Goal: Check status: Check status

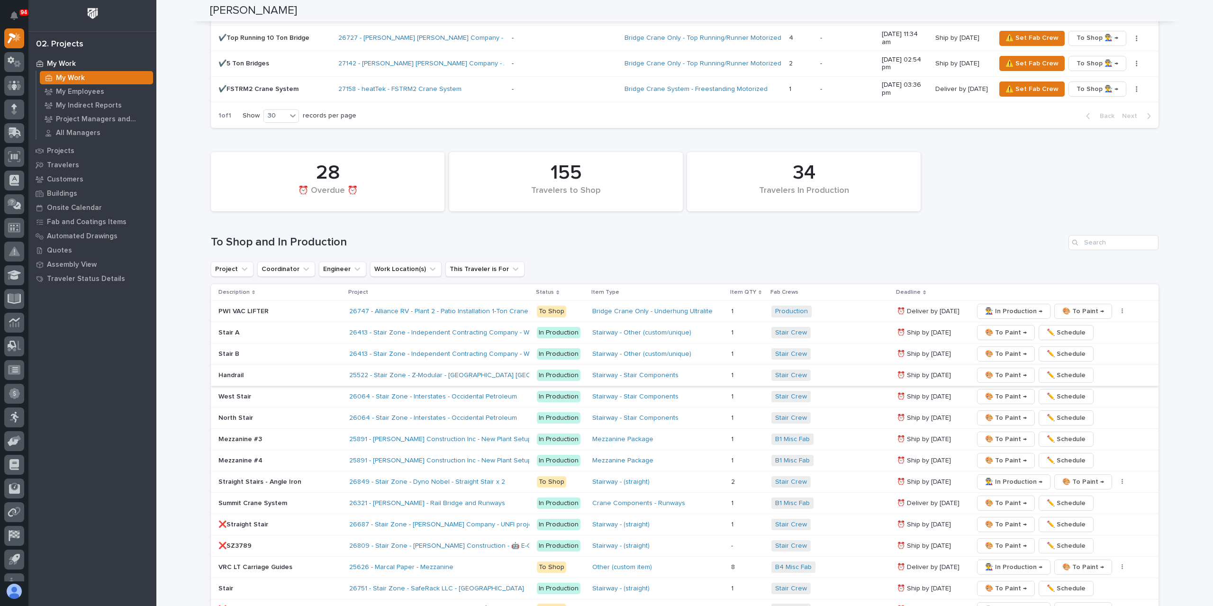
scroll to position [1383, 0]
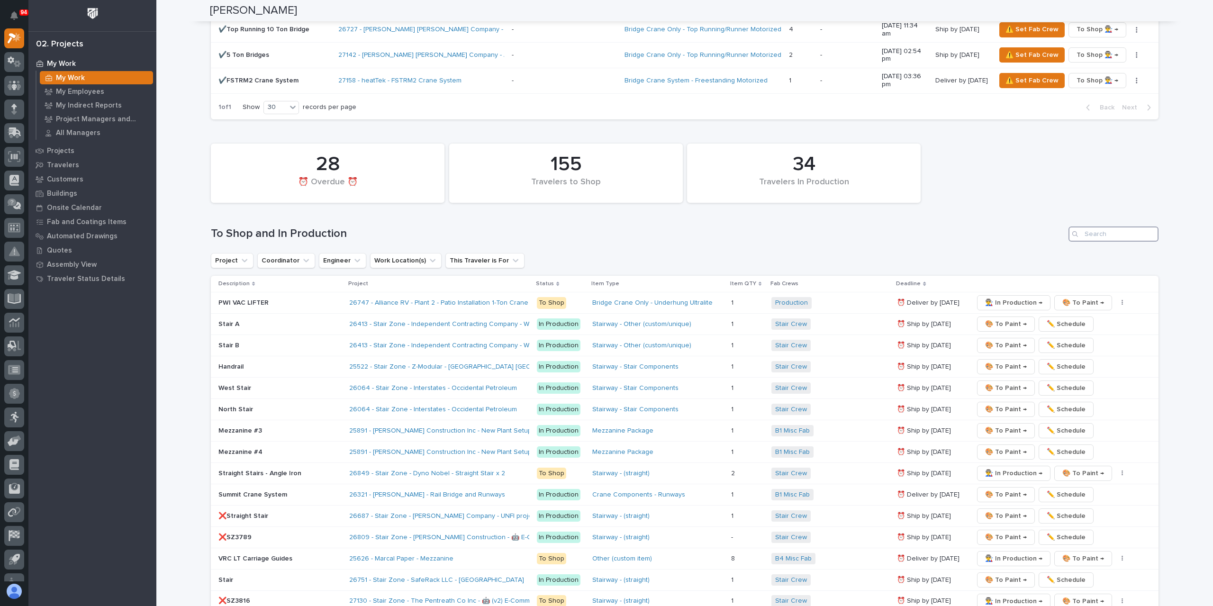
click at [1107, 227] on input "Search" at bounding box center [1114, 234] width 90 height 15
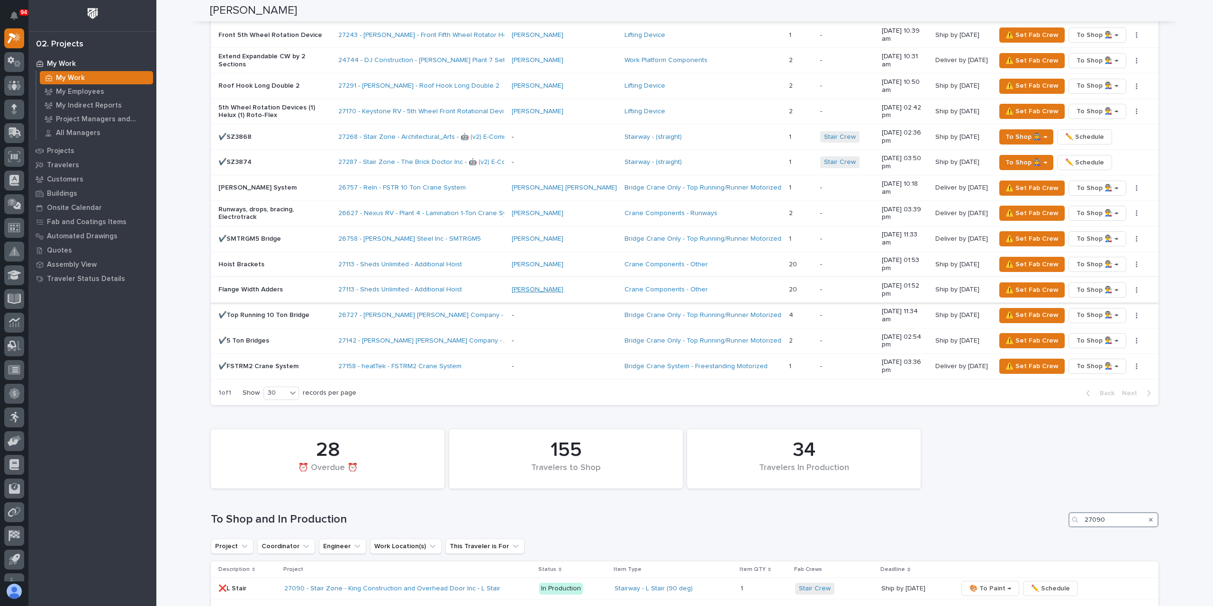
scroll to position [1076, 0]
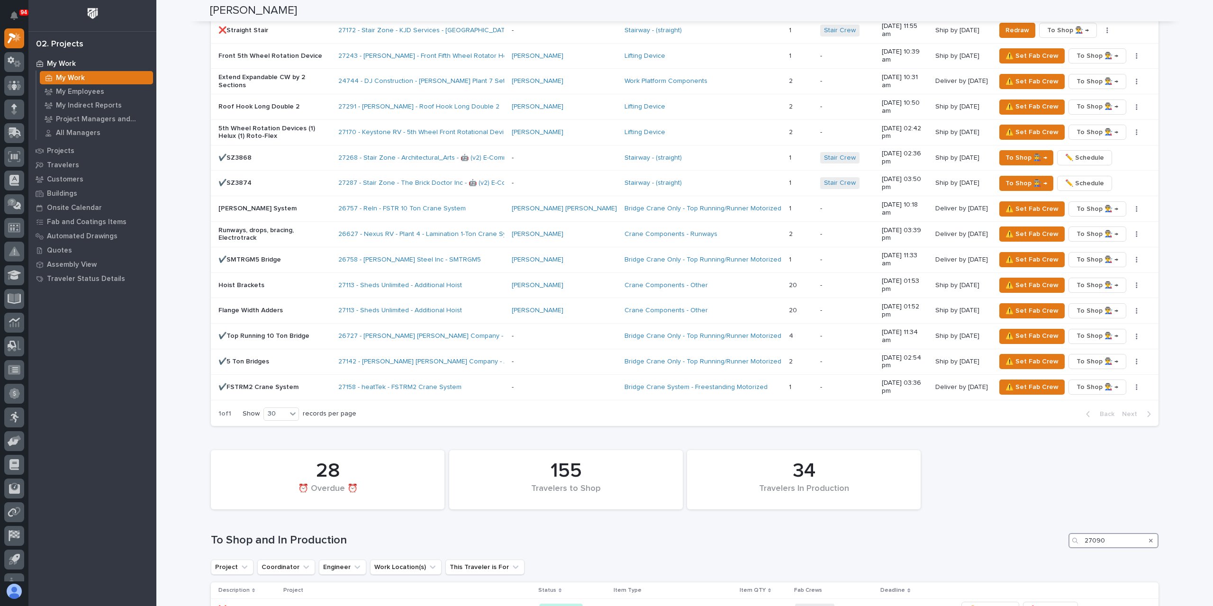
type input "27090"
click at [1145, 533] on div "Search" at bounding box center [1150, 540] width 15 height 15
click at [1149, 538] on icon "Search" at bounding box center [1151, 541] width 4 height 6
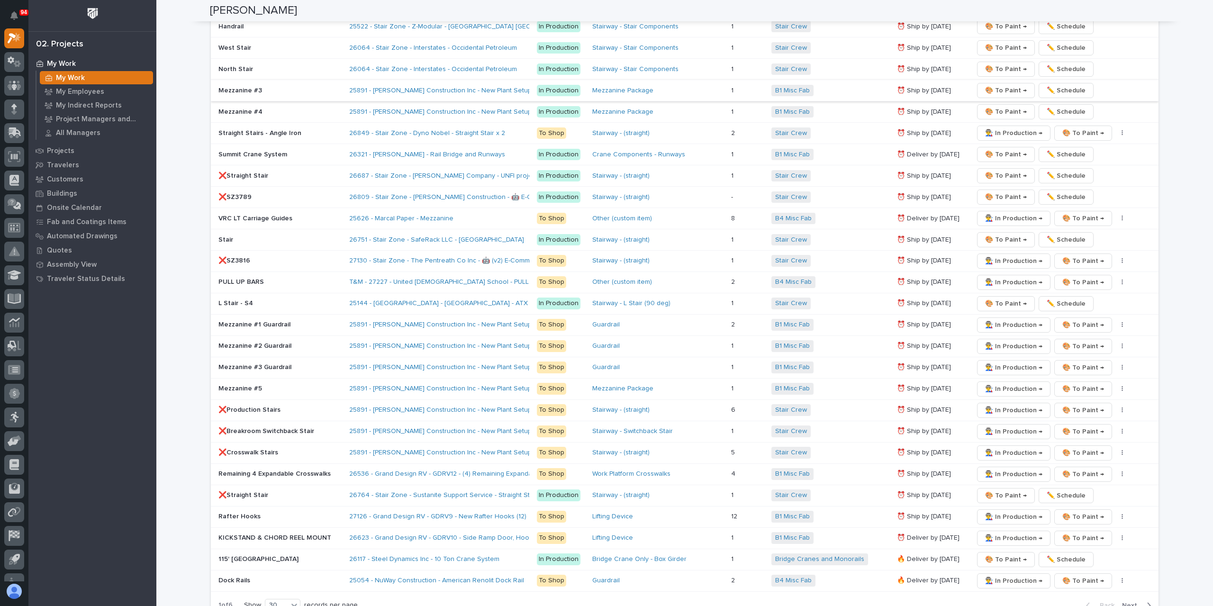
scroll to position [1762, 0]
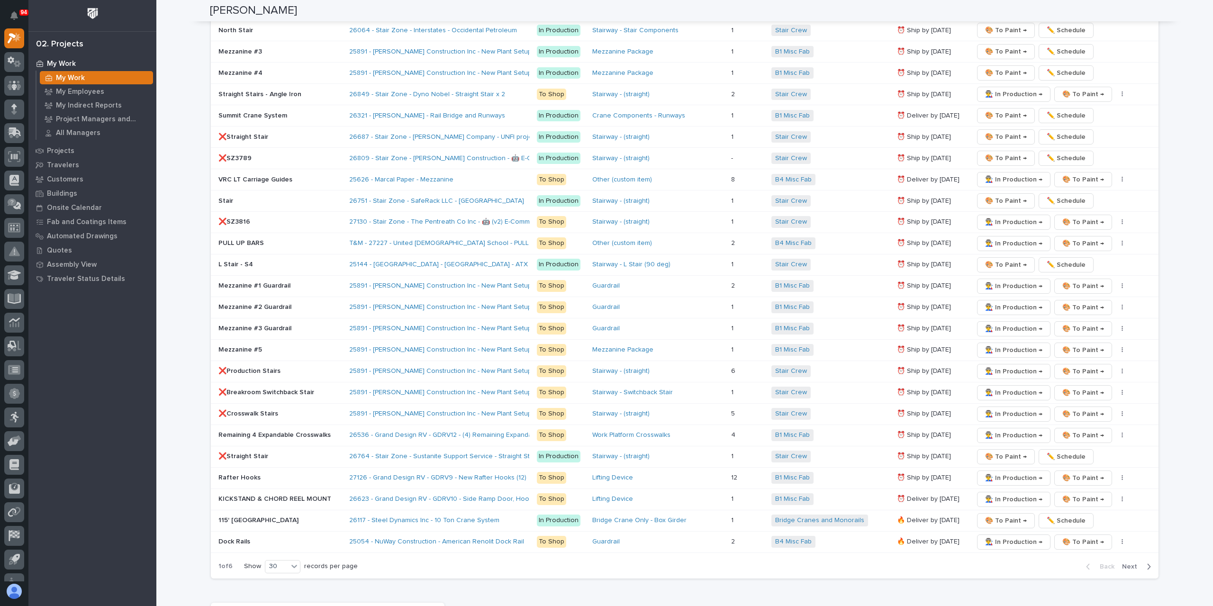
click at [1129, 562] on span "Next" at bounding box center [1132, 566] width 21 height 9
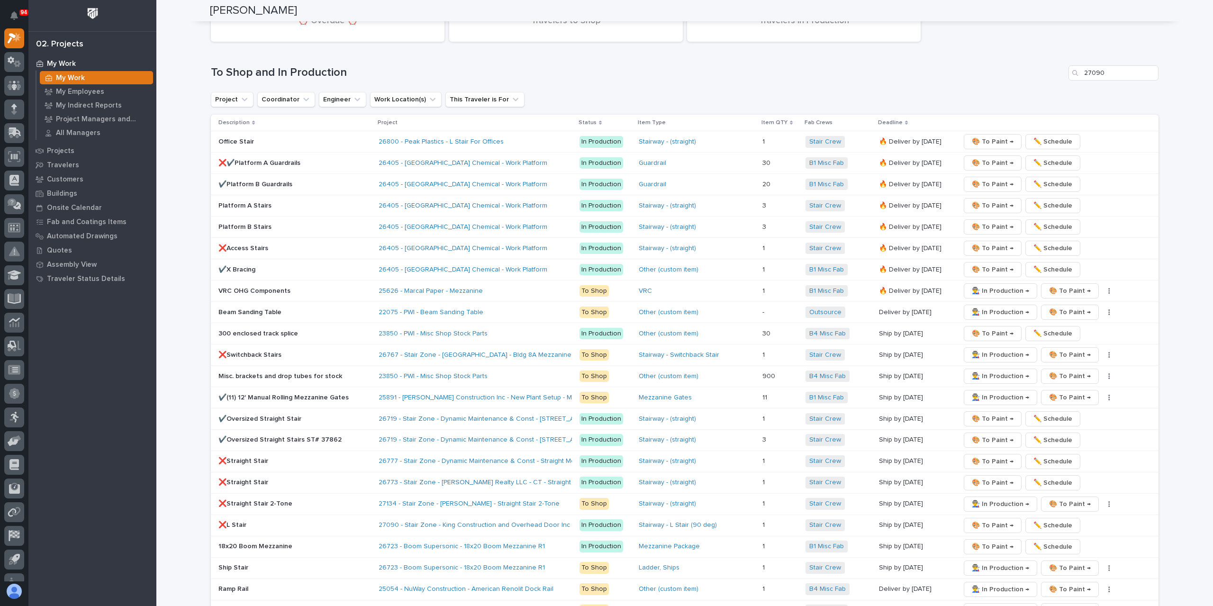
scroll to position [1430, 0]
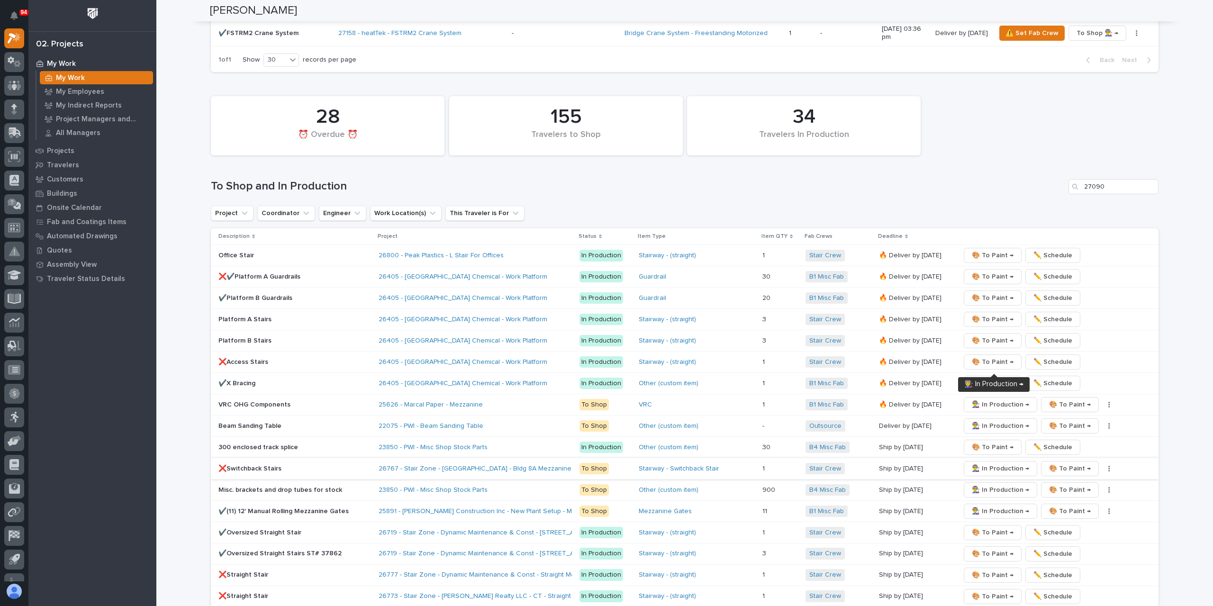
click at [979, 463] on span "👨‍🏭 In Production →" at bounding box center [1000, 468] width 57 height 11
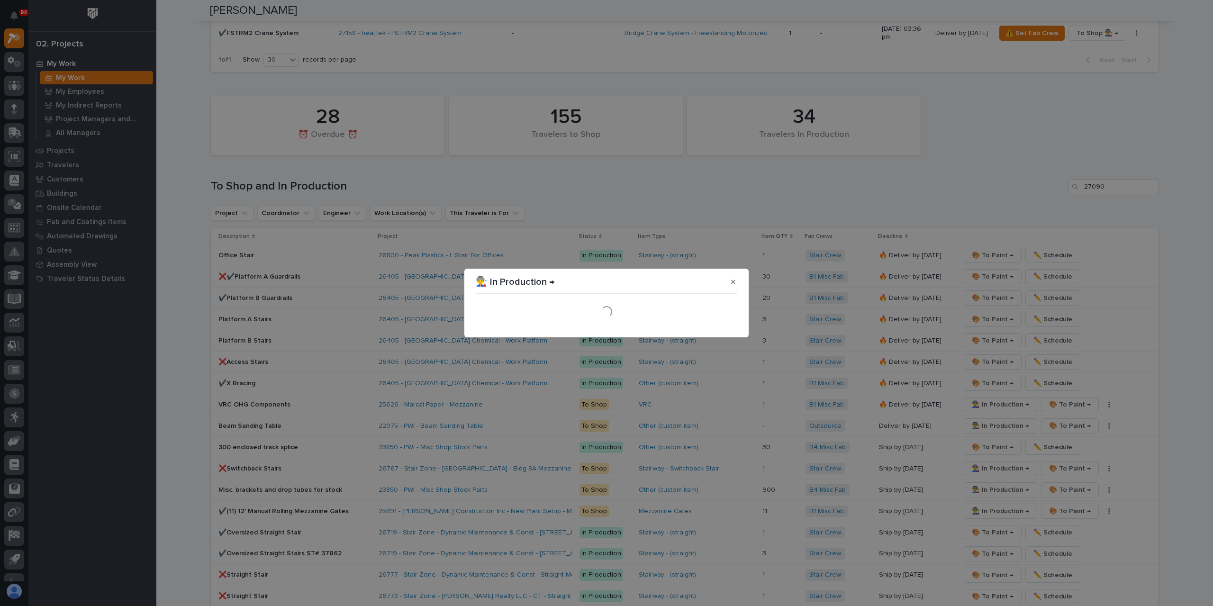
click at [726, 326] on div "Loading..." at bounding box center [606, 311] width 266 height 33
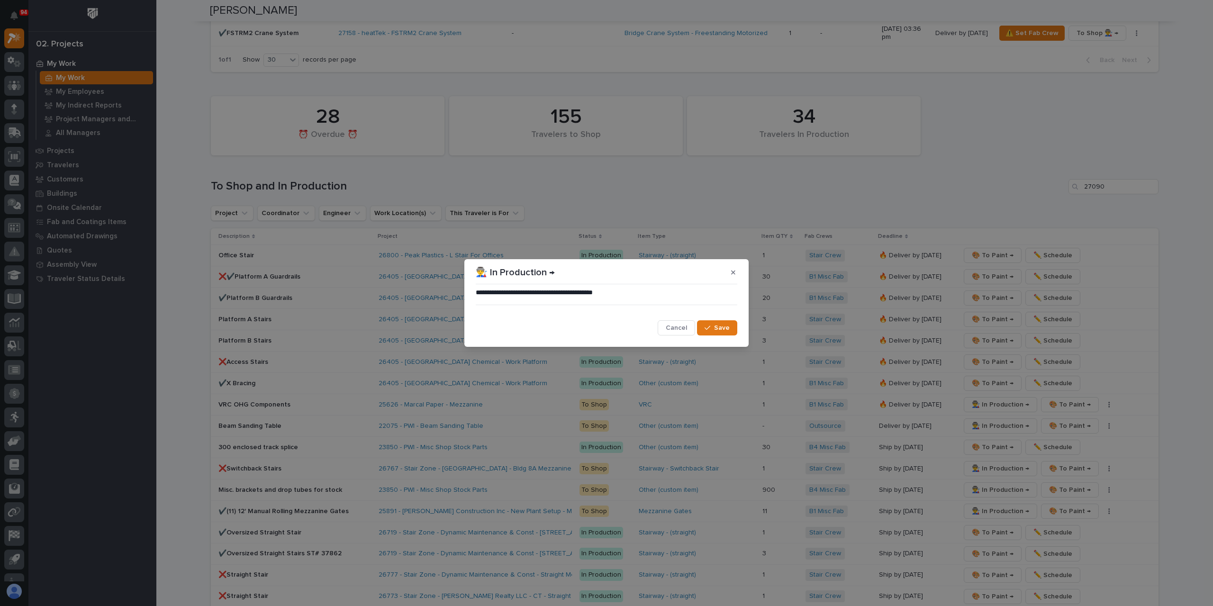
click at [726, 326] on span "Save" at bounding box center [722, 328] width 16 height 9
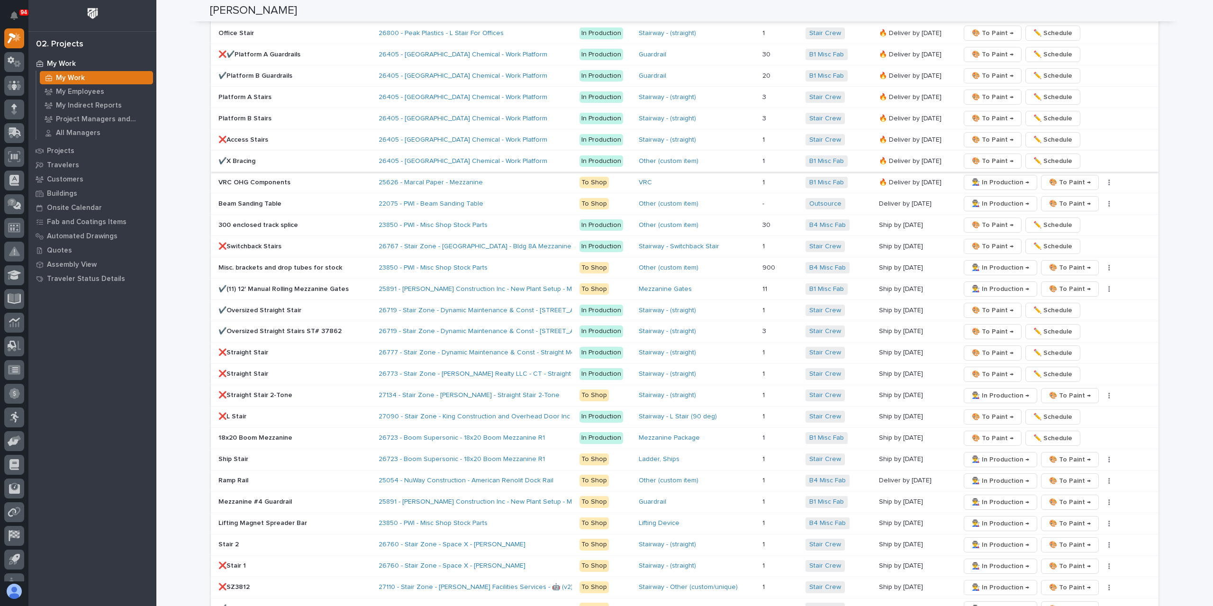
scroll to position [1667, 0]
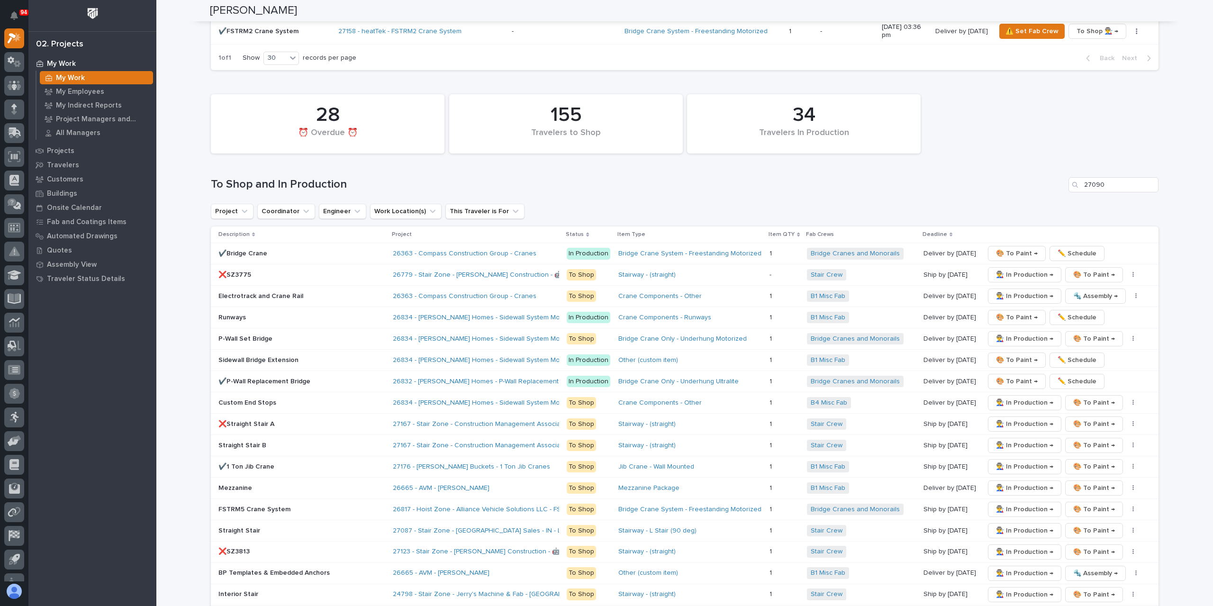
scroll to position [1430, 0]
click at [1002, 527] on span "👨‍🏭 In Production →" at bounding box center [1024, 532] width 57 height 11
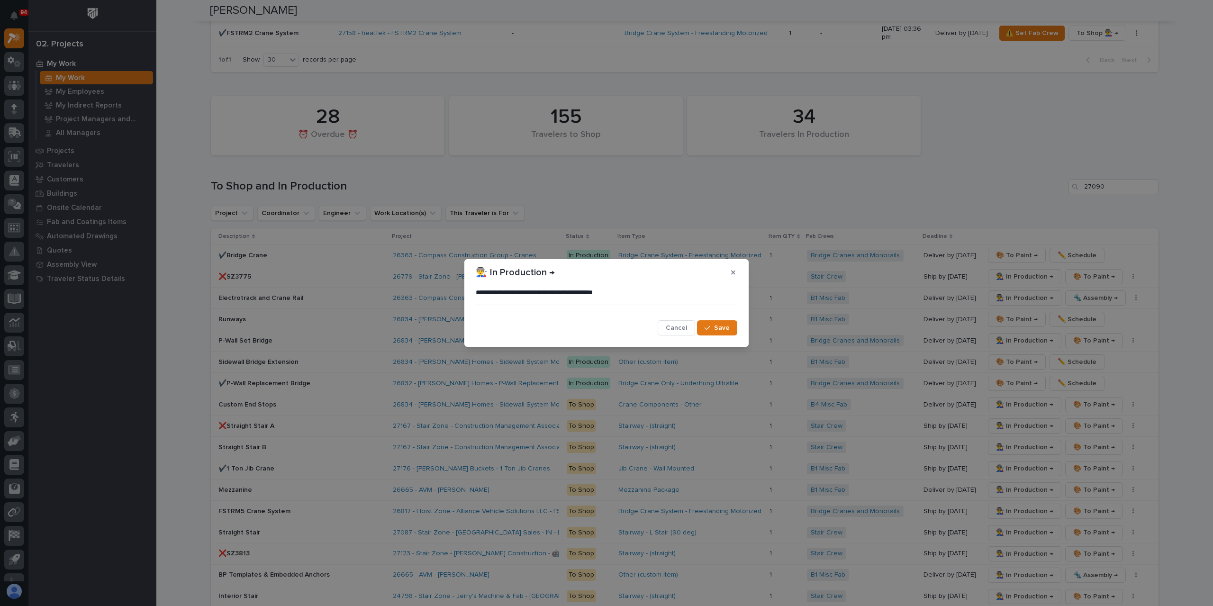
click at [719, 326] on span "Save" at bounding box center [722, 328] width 16 height 9
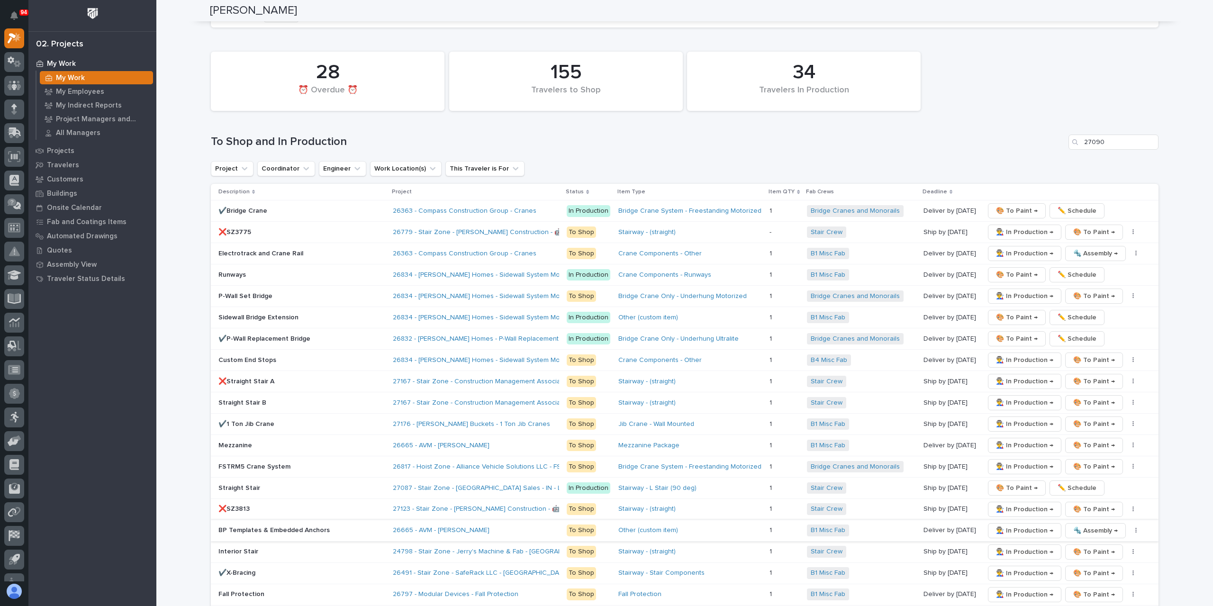
scroll to position [1525, 0]
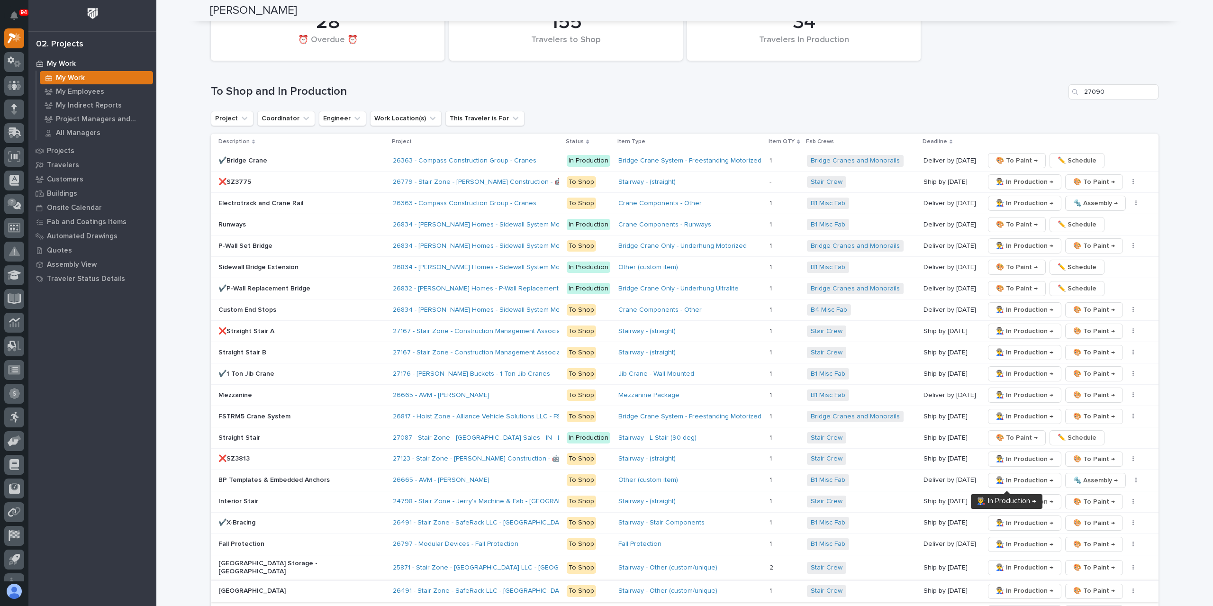
click at [996, 585] on span "👨‍🏭 In Production →" at bounding box center [1024, 590] width 57 height 11
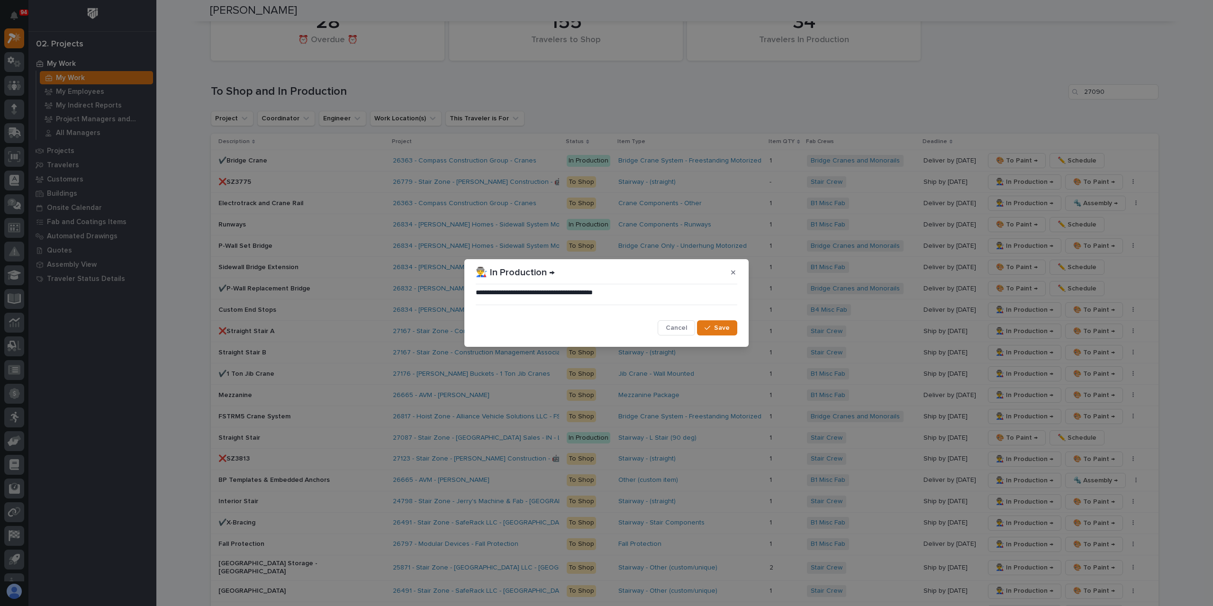
click at [724, 329] on span "Save" at bounding box center [722, 328] width 16 height 9
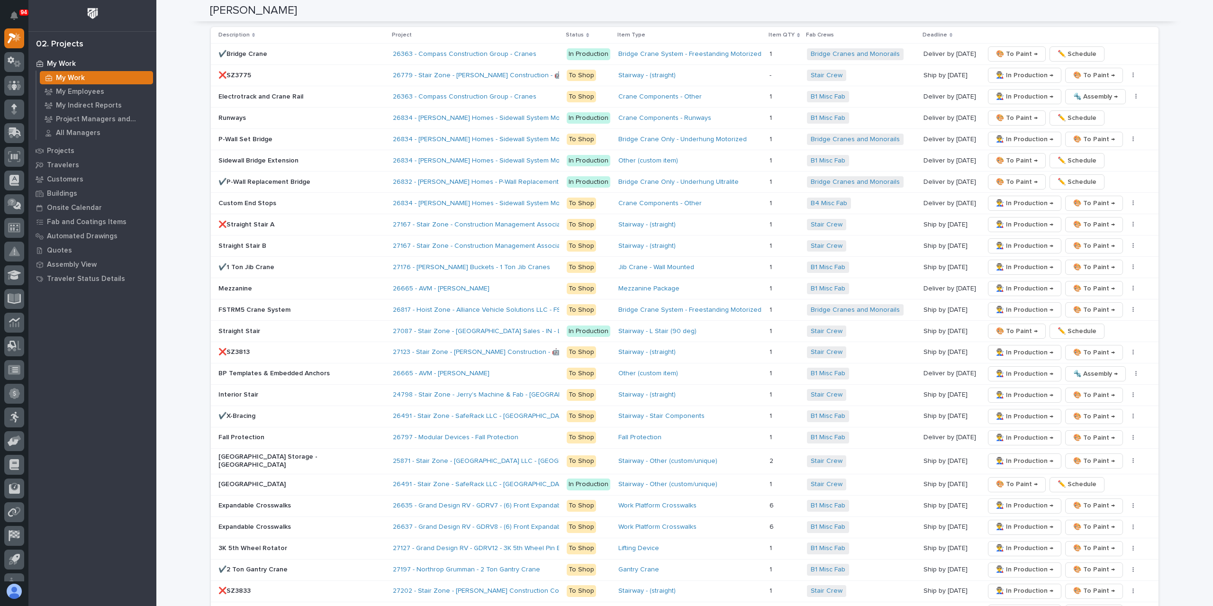
scroll to position [1667, 0]
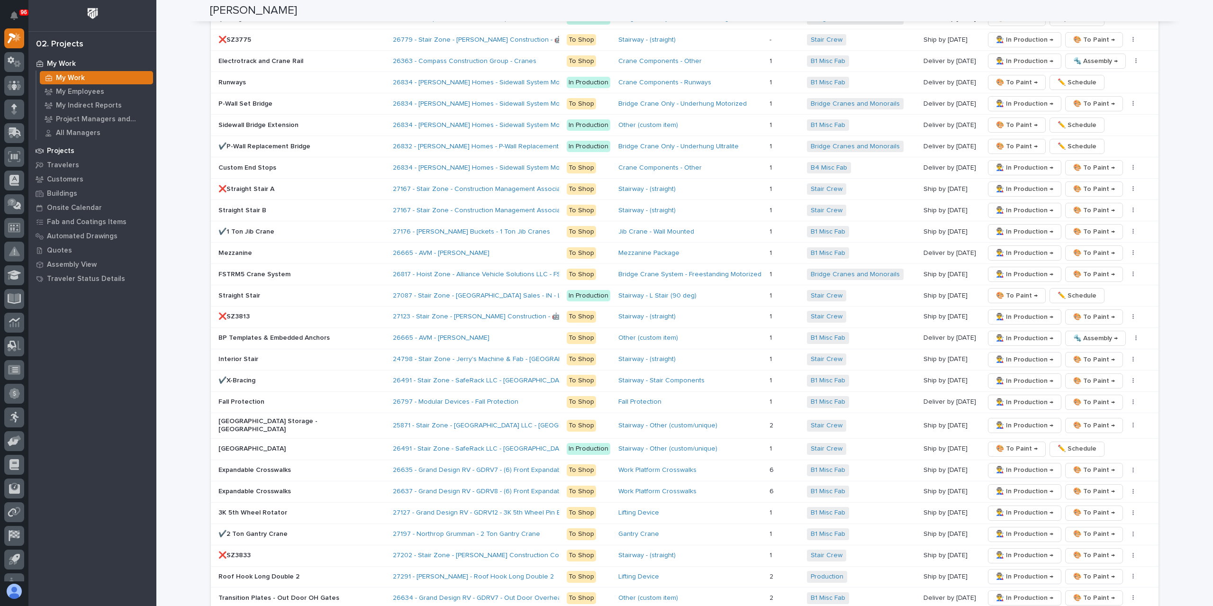
click at [64, 145] on div "Projects" at bounding box center [92, 150] width 123 height 13
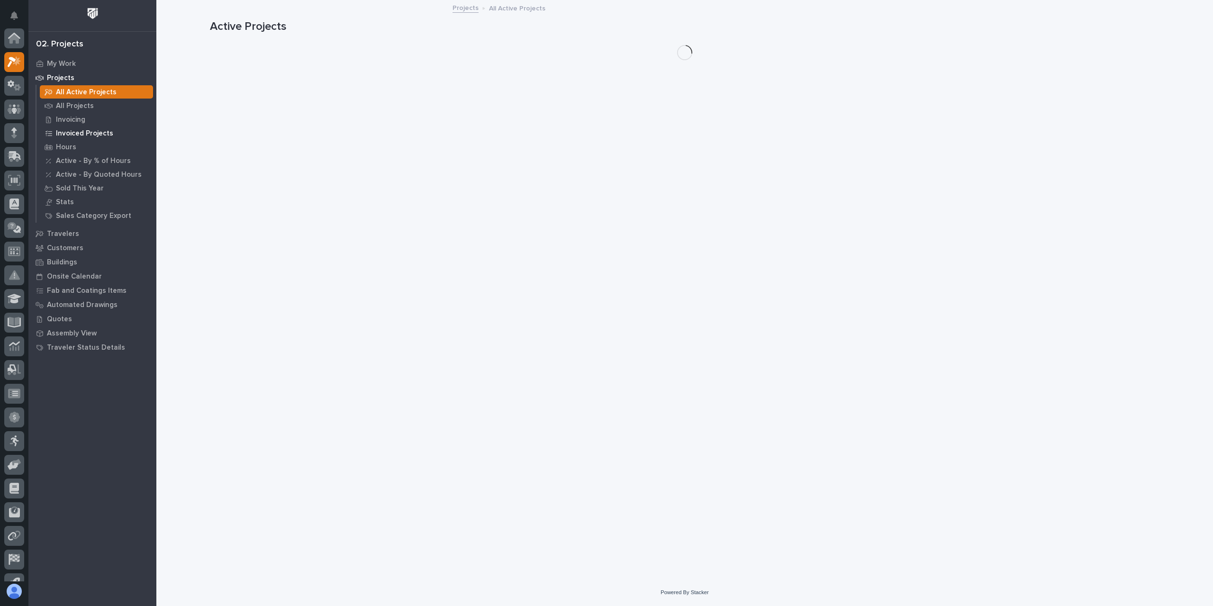
scroll to position [24, 0]
click at [80, 103] on p "All Projects" at bounding box center [75, 106] width 38 height 9
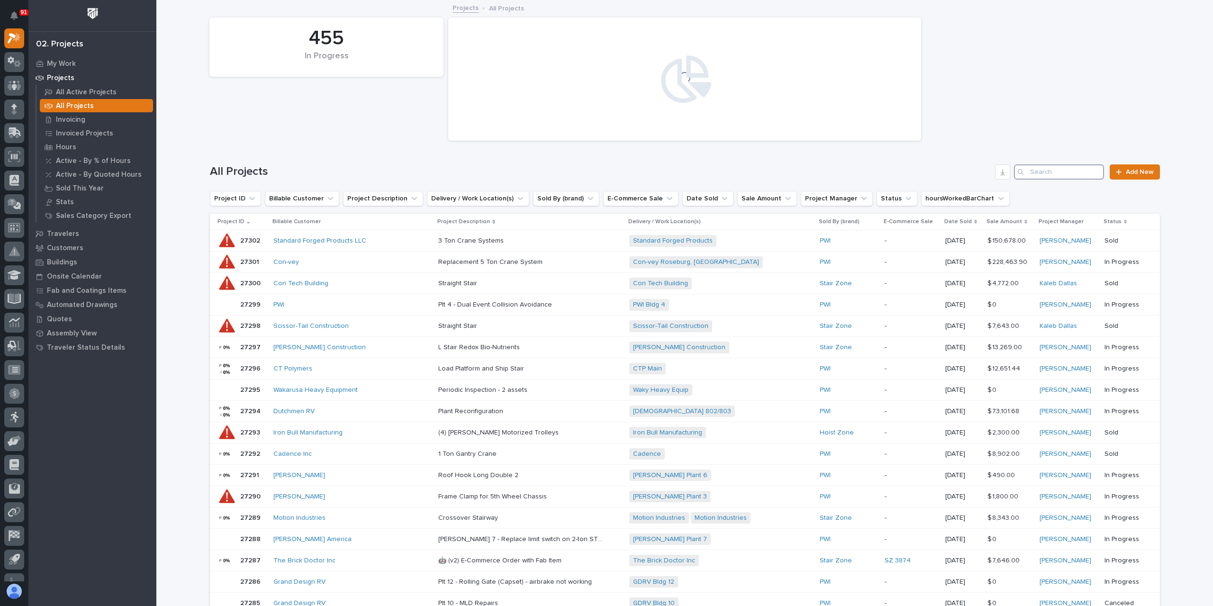
click at [1059, 173] on input "Search" at bounding box center [1059, 171] width 90 height 15
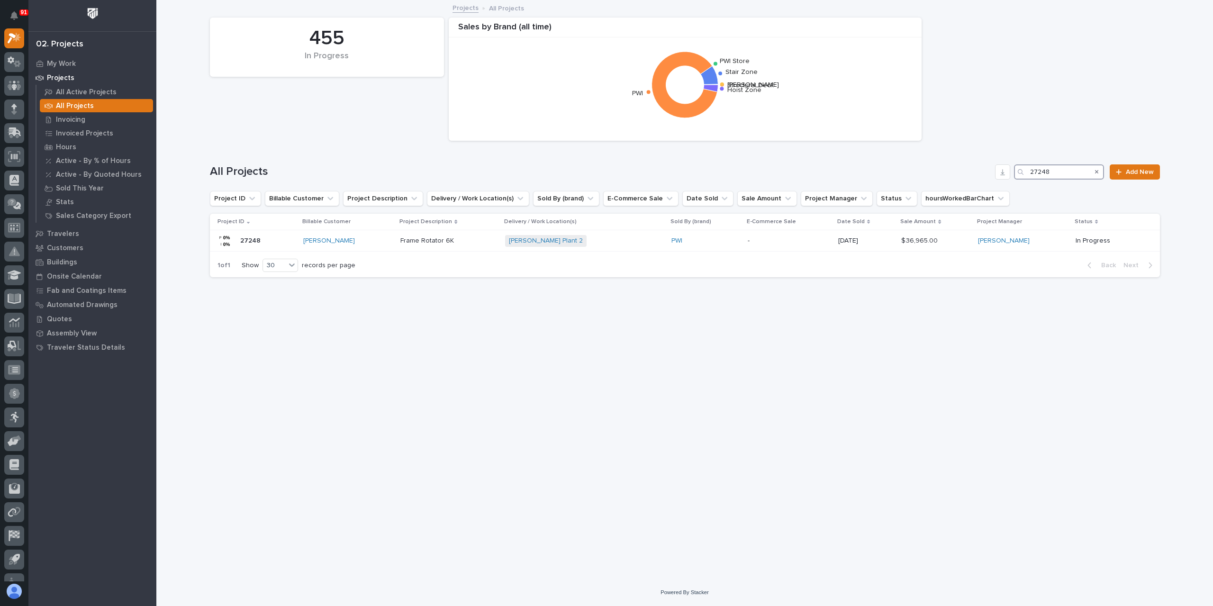
type input "27248"
click at [21, 42] on div at bounding box center [14, 38] width 20 height 20
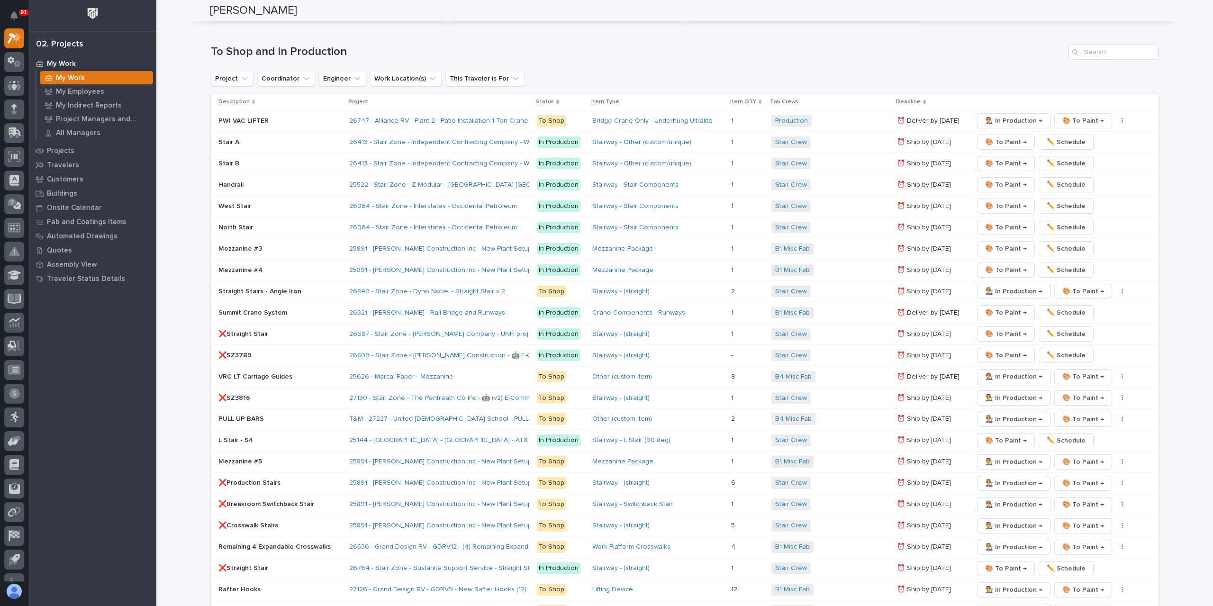
scroll to position [1577, 0]
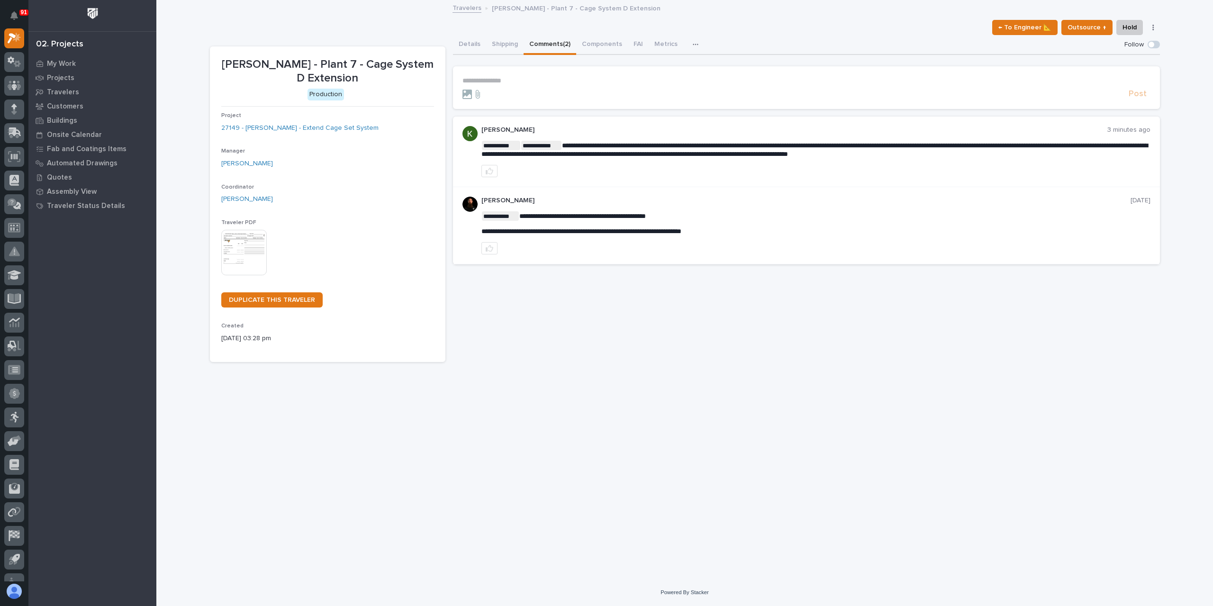
click at [473, 55] on div "**********" at bounding box center [806, 159] width 707 height 209
click at [472, 53] on button "Details" at bounding box center [469, 45] width 33 height 20
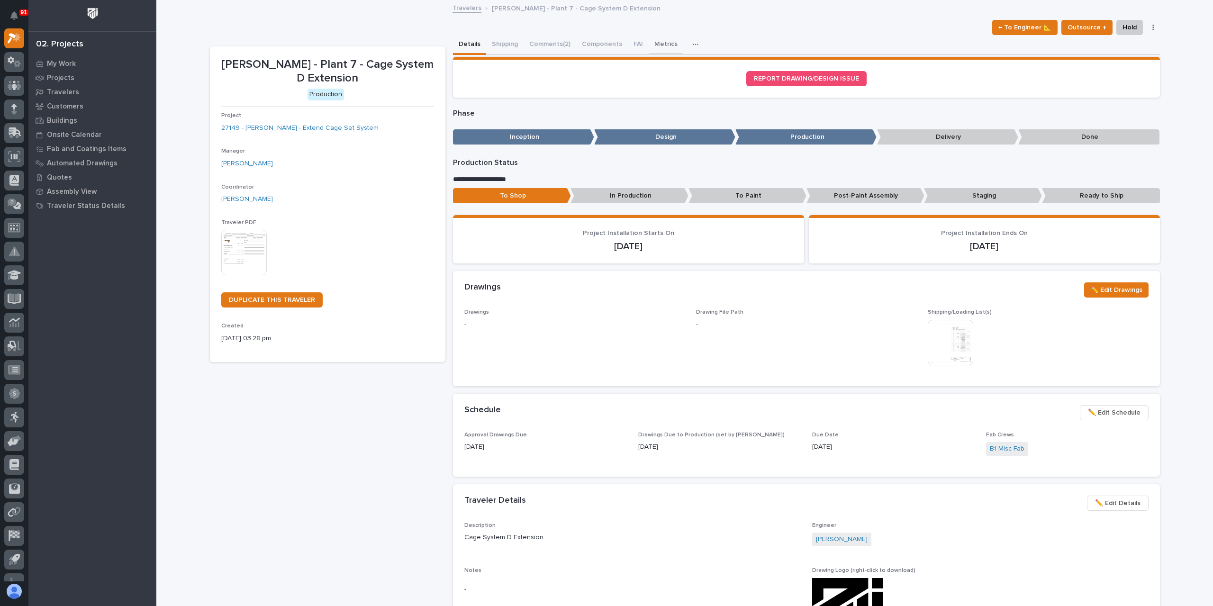
click at [651, 41] on button "Metrics" at bounding box center [666, 45] width 35 height 20
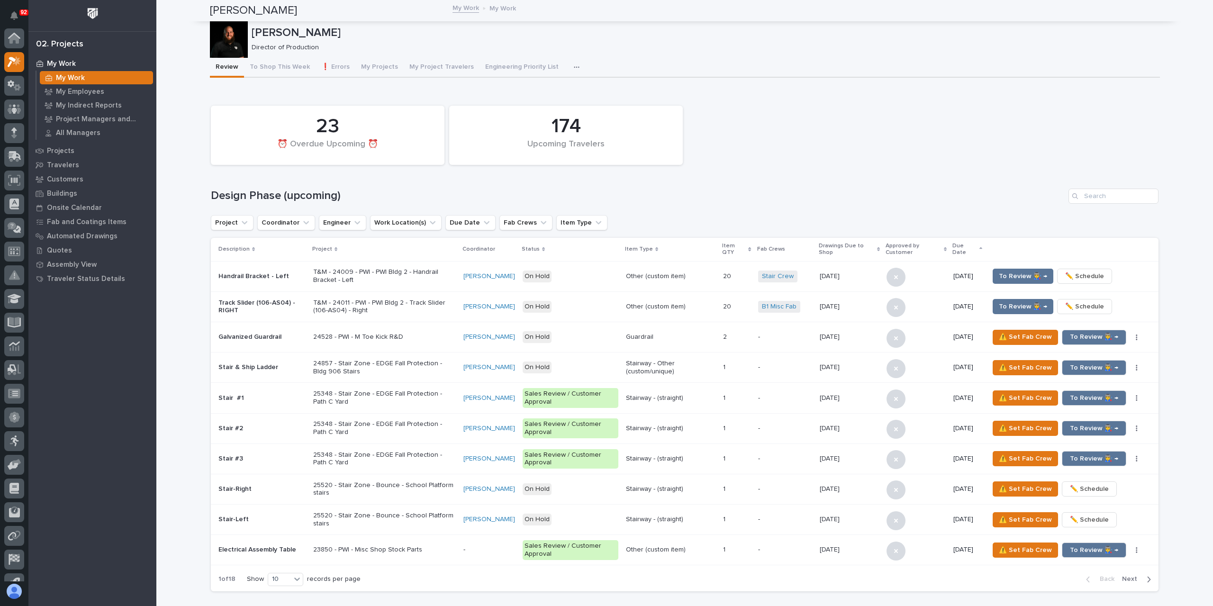
scroll to position [24, 0]
